Goal: Find specific page/section: Find specific page/section

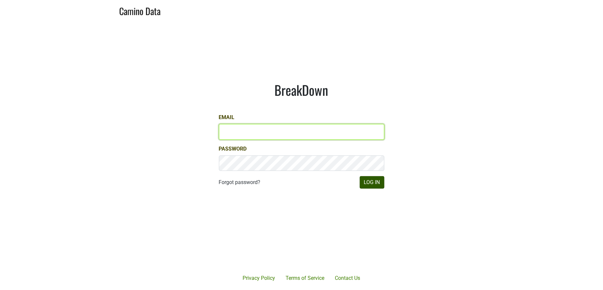
type input "[PERSON_NAME][EMAIL_ADDRESS][DOMAIN_NAME]"
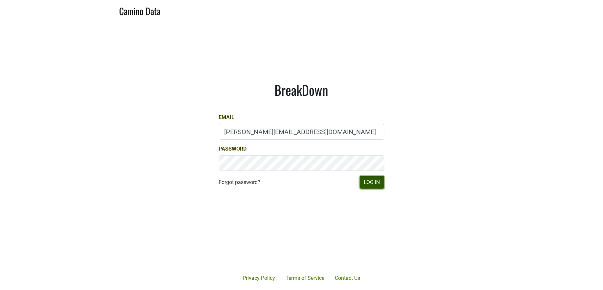
click at [369, 182] on button "Log In" at bounding box center [372, 182] width 25 height 12
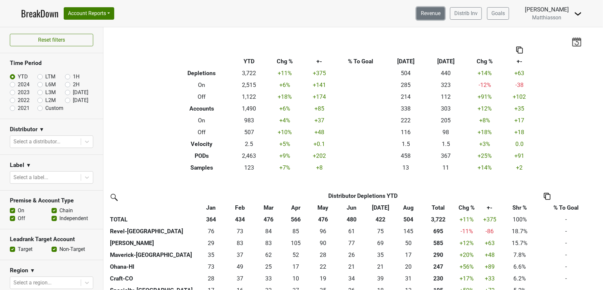
click at [426, 17] on link "Revenue" at bounding box center [430, 13] width 28 height 12
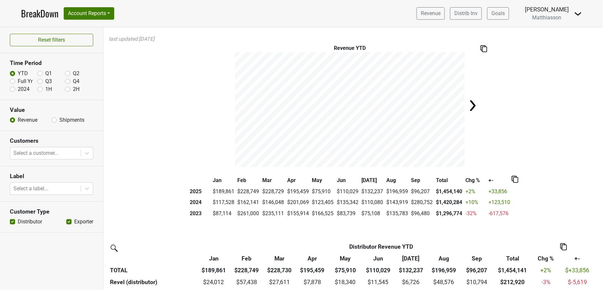
scroll to position [2, 0]
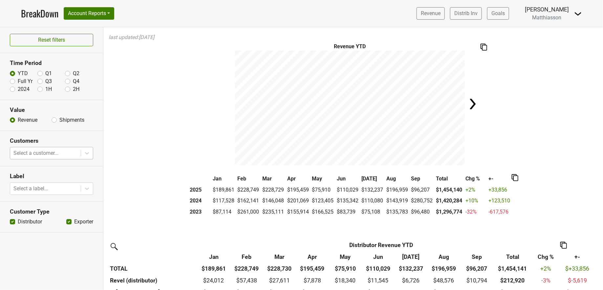
click at [60, 155] on div at bounding box center [45, 153] width 64 height 9
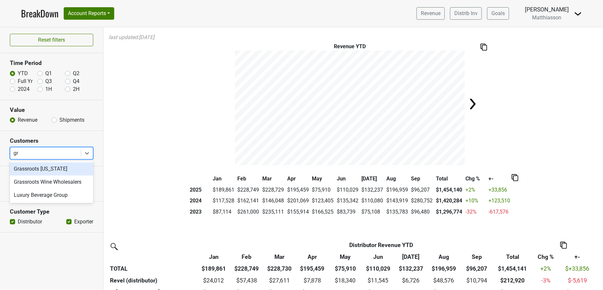
type input "gra"
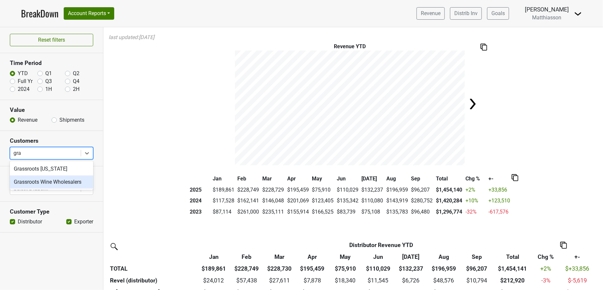
click at [54, 181] on div "Grassroots Wine Wholesalers" at bounding box center [51, 182] width 83 height 13
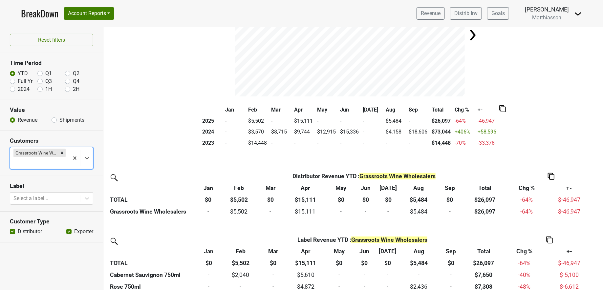
scroll to position [0, 0]
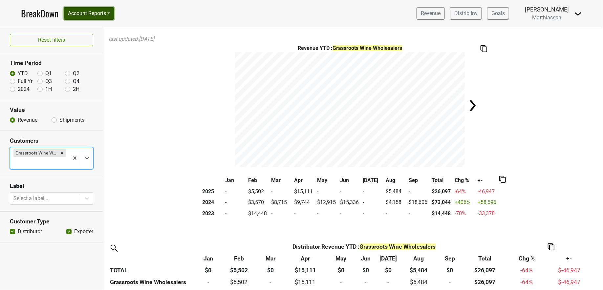
click at [103, 13] on button "Account Reports" at bounding box center [89, 13] width 51 height 12
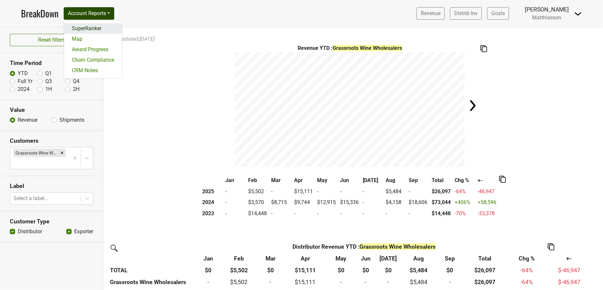
click at [91, 30] on link "SuperRanker" at bounding box center [93, 28] width 58 height 10
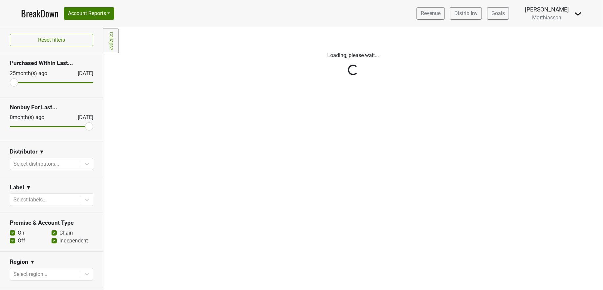
click at [44, 158] on div "Select distributors..." at bounding box center [45, 164] width 71 height 12
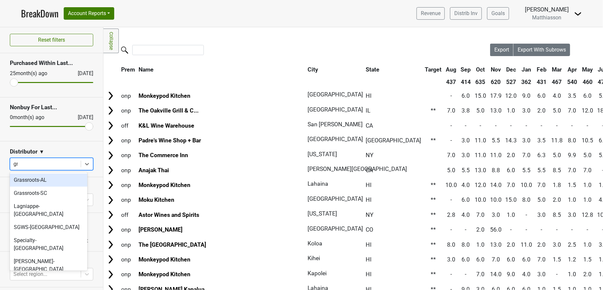
type input "gra"
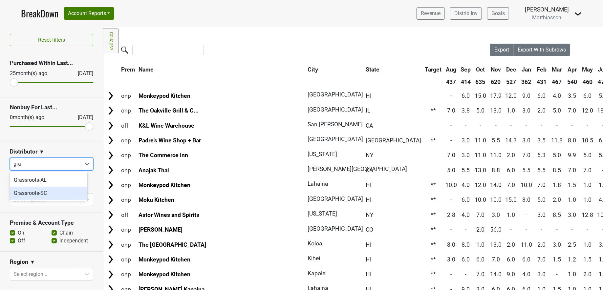
click at [19, 193] on div "Grassroots-SC" at bounding box center [48, 193] width 77 height 13
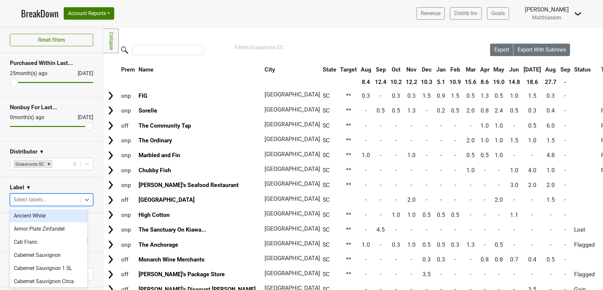
click at [50, 195] on div at bounding box center [45, 199] width 64 height 9
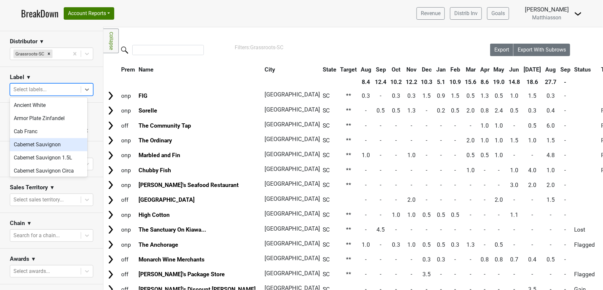
click at [7, 148] on section "Region ▼ Select region..." at bounding box center [51, 159] width 103 height 36
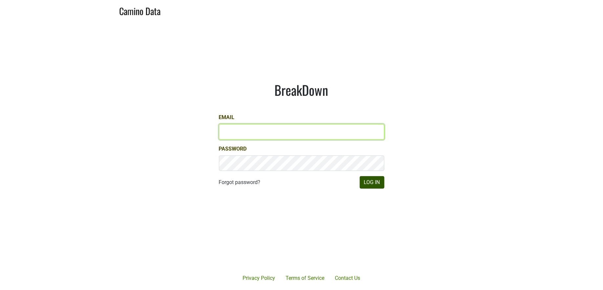
type input "[PERSON_NAME][EMAIL_ADDRESS][DOMAIN_NAME]"
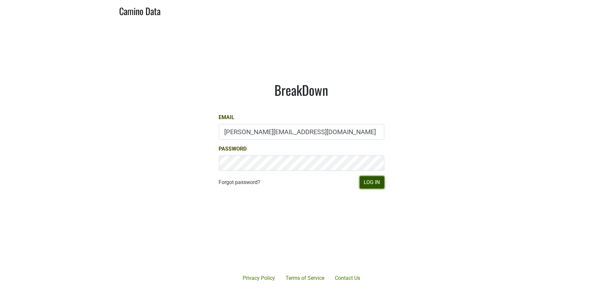
click at [377, 184] on button "Log In" at bounding box center [372, 182] width 25 height 12
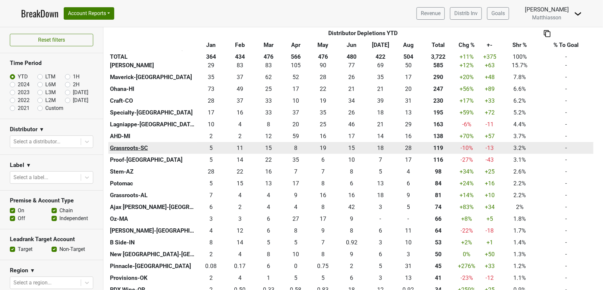
scroll to position [172, 0]
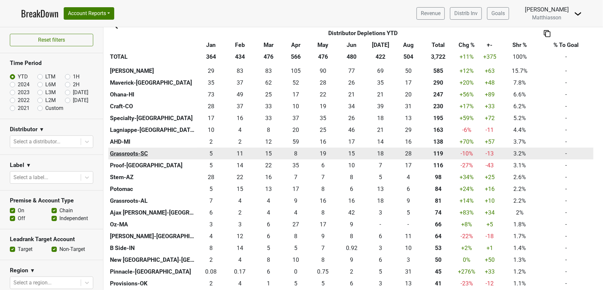
click at [156, 154] on th "Grassroots-SC" at bounding box center [152, 154] width 88 height 12
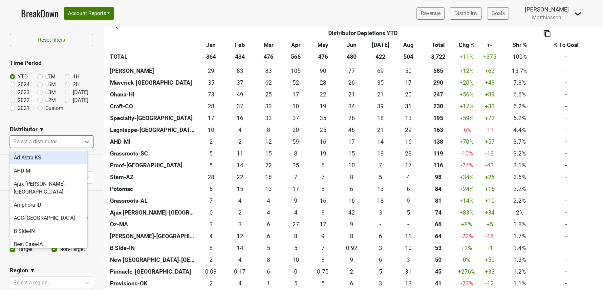
click at [56, 140] on div at bounding box center [45, 141] width 64 height 9
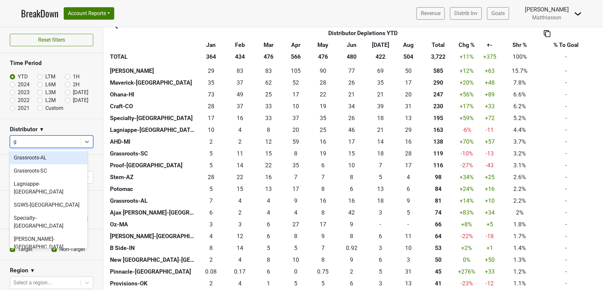
type input "gr"
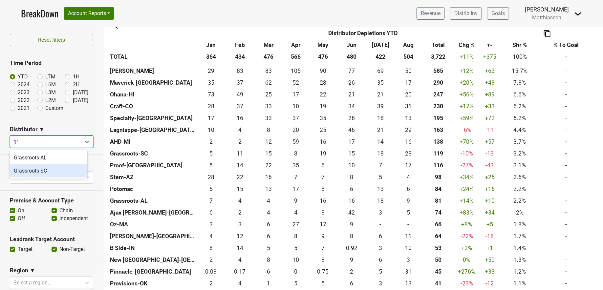
click at [35, 170] on div "Grassroots-SC" at bounding box center [48, 170] width 77 height 13
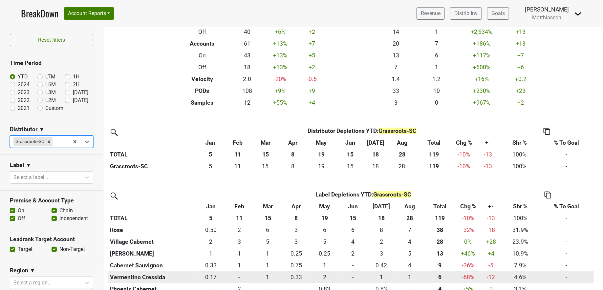
scroll to position [45, 0]
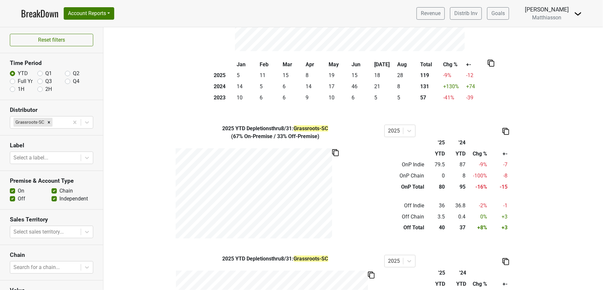
scroll to position [121, 0]
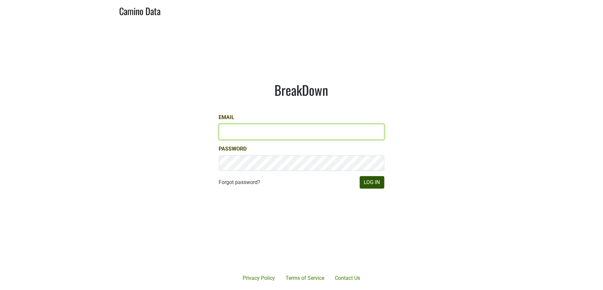
type input "jill@matthiasson.com"
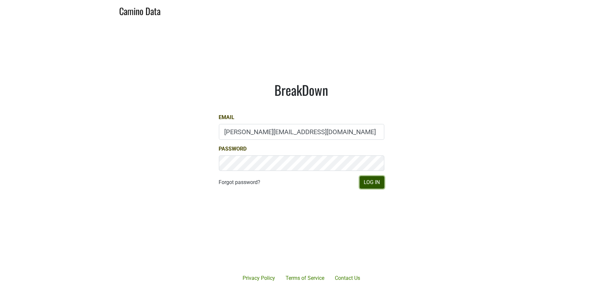
click at [374, 186] on button "Log In" at bounding box center [372, 182] width 25 height 12
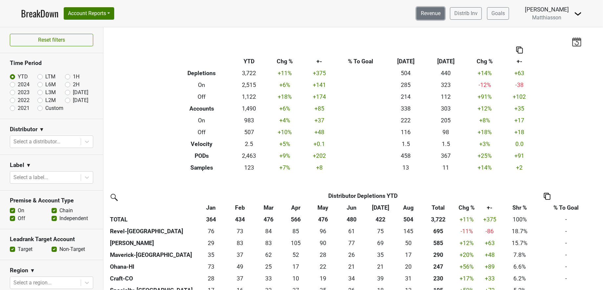
click at [429, 12] on link "Revenue" at bounding box center [430, 13] width 28 height 12
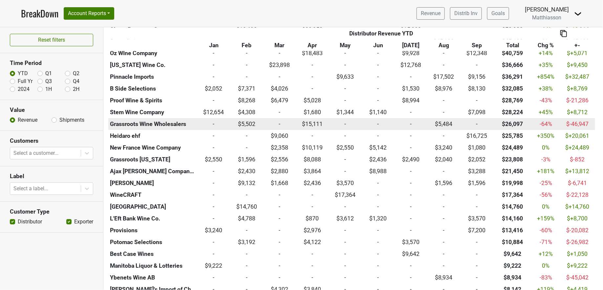
scroll to position [345, 0]
